Goal: Transaction & Acquisition: Purchase product/service

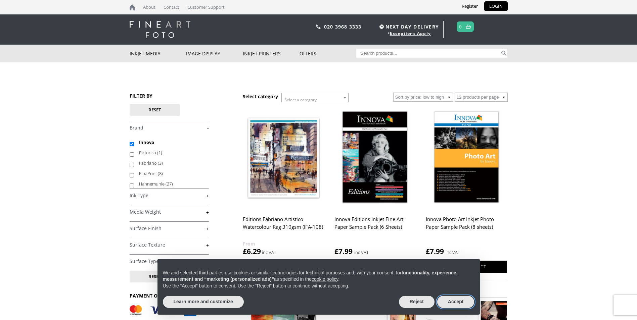
click at [446, 301] on button "Accept" at bounding box center [455, 302] width 37 height 12
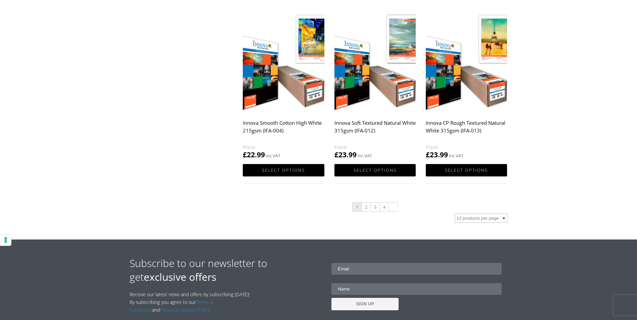
scroll to position [672, 0]
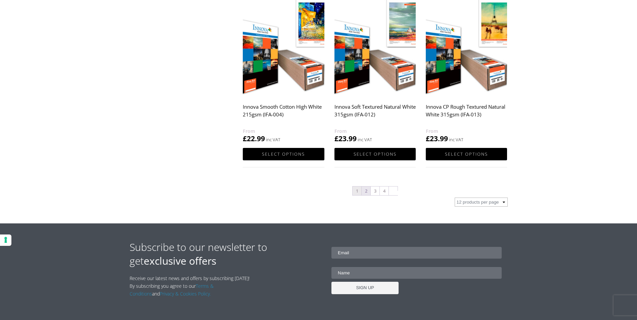
click at [366, 191] on link "2" at bounding box center [366, 191] width 9 height 9
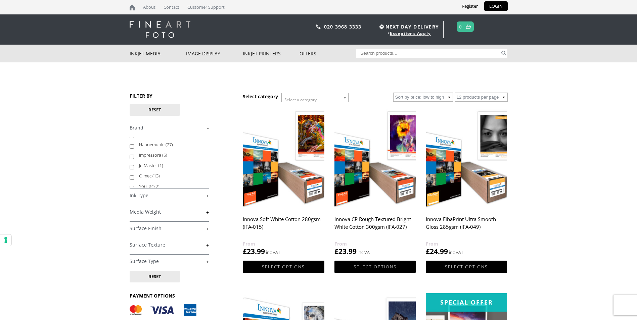
scroll to position [43, 0]
click at [146, 171] on label "Olmec (13)" at bounding box center [170, 172] width 63 height 10
click at [134, 172] on input "Olmec (13)" at bounding box center [132, 174] width 4 height 4
checkbox input "true"
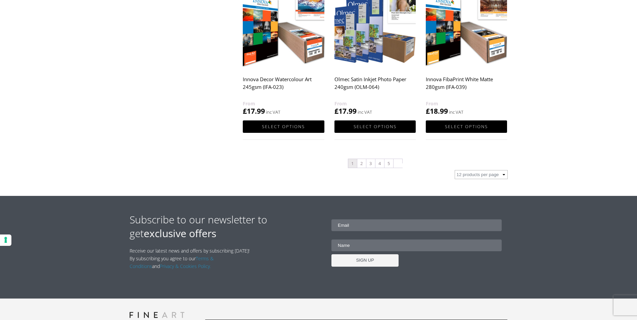
scroll to position [705, 0]
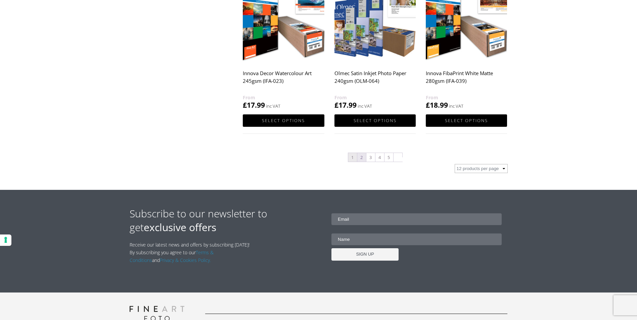
click at [360, 158] on link "2" at bounding box center [361, 157] width 9 height 9
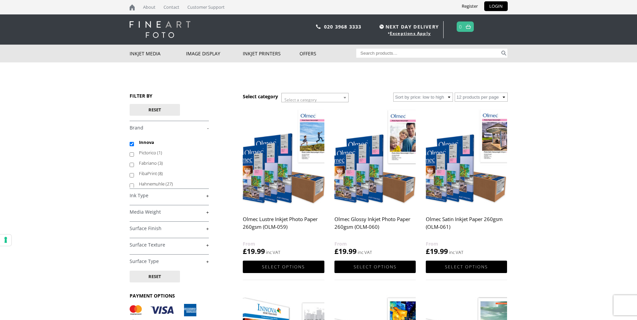
click at [206, 197] on link "+" at bounding box center [169, 196] width 79 height 6
click at [87, 216] on body "NEXT DAY DELIVERY * Exceptions Apply About Contact Customer Support Register LO…" at bounding box center [318, 160] width 637 height 320
click at [208, 197] on link "-" at bounding box center [169, 196] width 79 height 6
click at [207, 213] on link "+" at bounding box center [169, 212] width 79 height 6
click at [132, 238] on input "250-299gsm (14)" at bounding box center [132, 239] width 4 height 4
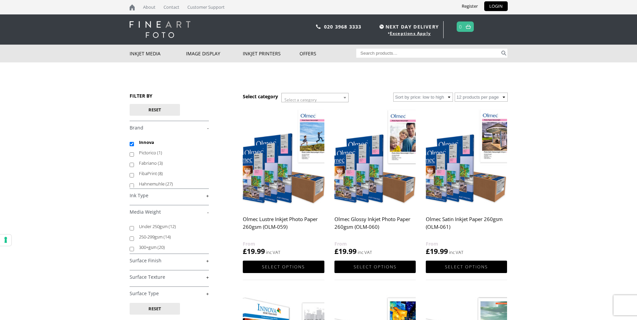
checkbox input "true"
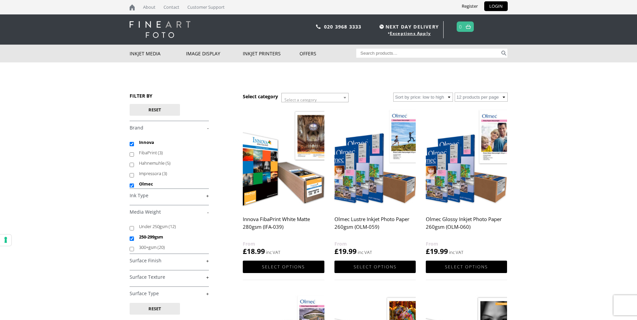
click at [208, 260] on link "+" at bounding box center [169, 261] width 79 height 6
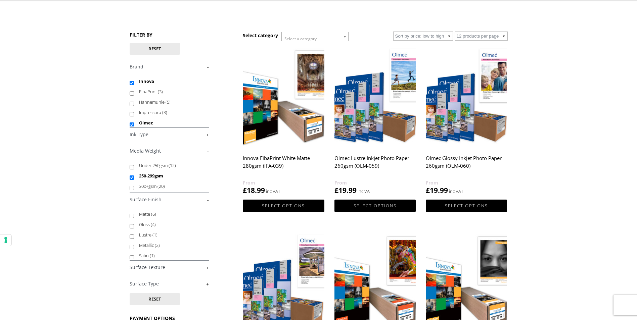
scroll to position [67, 0]
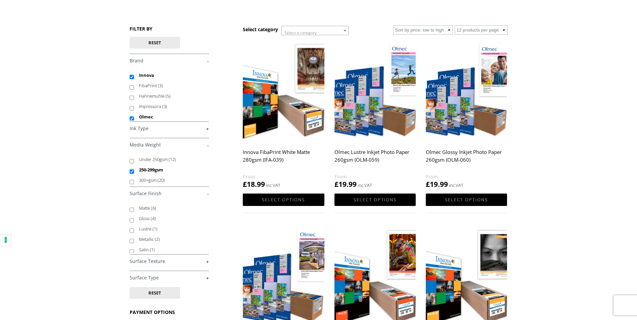
click at [132, 232] on input "Lustre (1)" at bounding box center [132, 231] width 4 height 4
checkbox input "true"
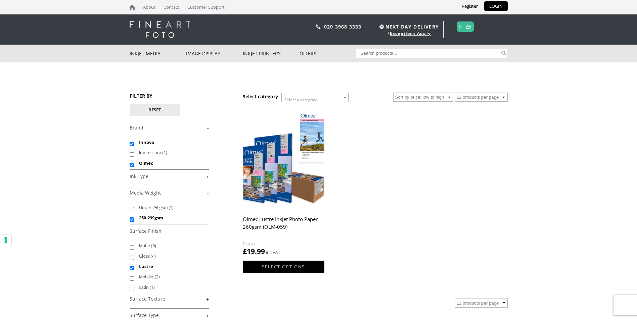
click at [274, 194] on img at bounding box center [283, 158] width 81 height 102
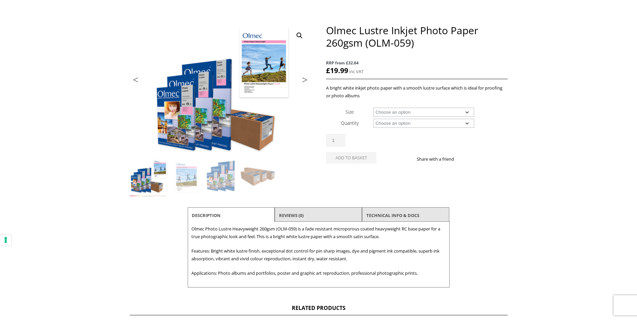
scroll to position [67, 0]
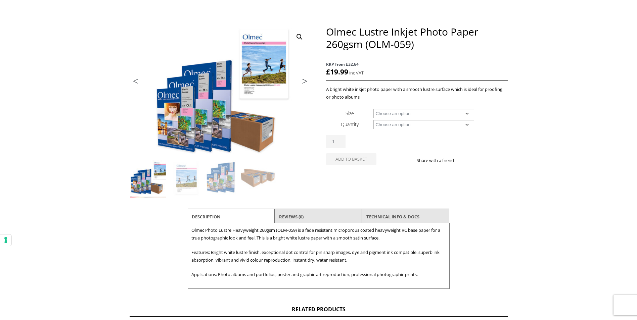
click at [467, 114] on select "Choose an option A4 Sheet A3 Sheet A3+ Sheet A2 Sheet 17" Wide Roll 24" Wide Ro…" at bounding box center [423, 113] width 101 height 9
click at [373, 109] on select "Choose an option A4 Sheet A3 Sheet A3+ Sheet A2 Sheet 17" Wide Roll 24" Wide Ro…" at bounding box center [423, 113] width 101 height 9
select select "a4-sheet"
click at [466, 125] on select "Choose an option 50 Sheets" at bounding box center [423, 124] width 101 height 9
select select "50-sheets"
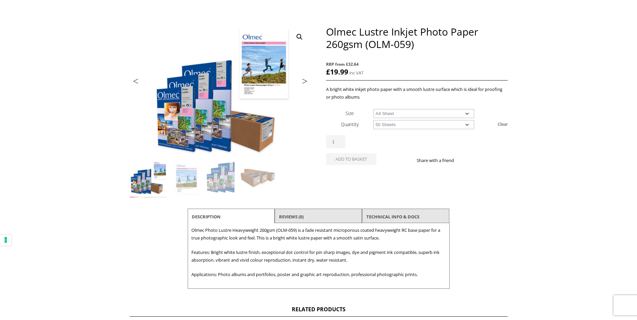
click at [373, 120] on select "Choose an option 50 Sheets" at bounding box center [423, 124] width 101 height 9
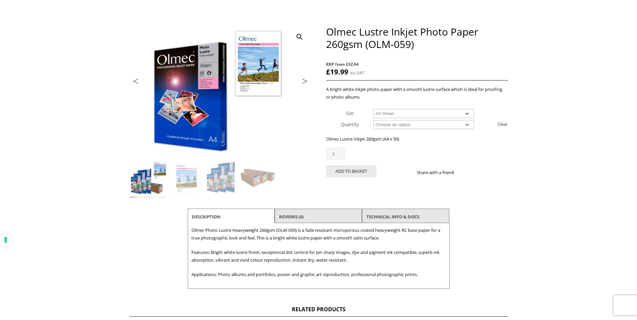
click at [469, 112] on select "Choose an option A4 Sheet A3 Sheet A3+ Sheet A2 Sheet" at bounding box center [423, 113] width 101 height 9
click at [373, 109] on select "Choose an option A4 Sheet A3 Sheet A3+ Sheet A2 Sheet" at bounding box center [423, 113] width 101 height 9
click at [468, 113] on select "Choose an option A4 Sheet A3 Sheet A3+ Sheet A2 Sheet" at bounding box center [423, 113] width 101 height 9
click at [373, 109] on select "Choose an option A4 Sheet A3 Sheet A3+ Sheet A2 Sheet" at bounding box center [423, 113] width 101 height 9
select select "a4-sheet"
